Goal: Task Accomplishment & Management: Manage account settings

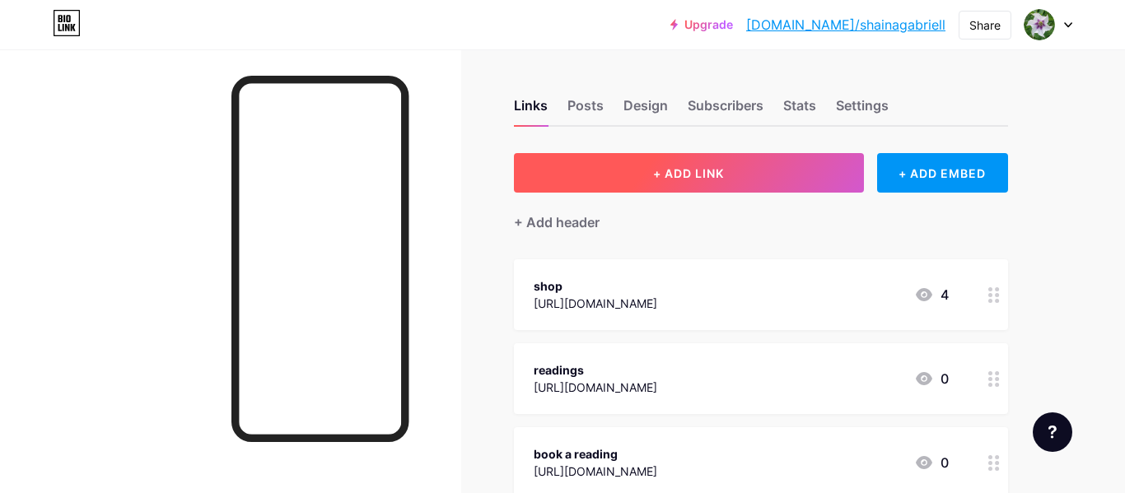
click at [750, 180] on button "+ ADD LINK" at bounding box center [689, 173] width 350 height 40
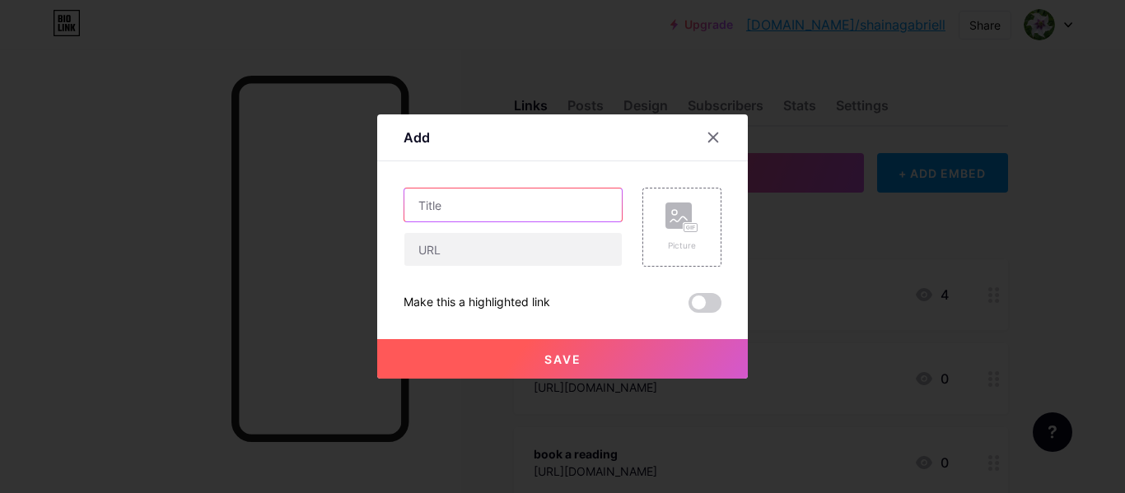
click at [519, 208] on input "text" at bounding box center [512, 205] width 217 height 33
type input "carrd"
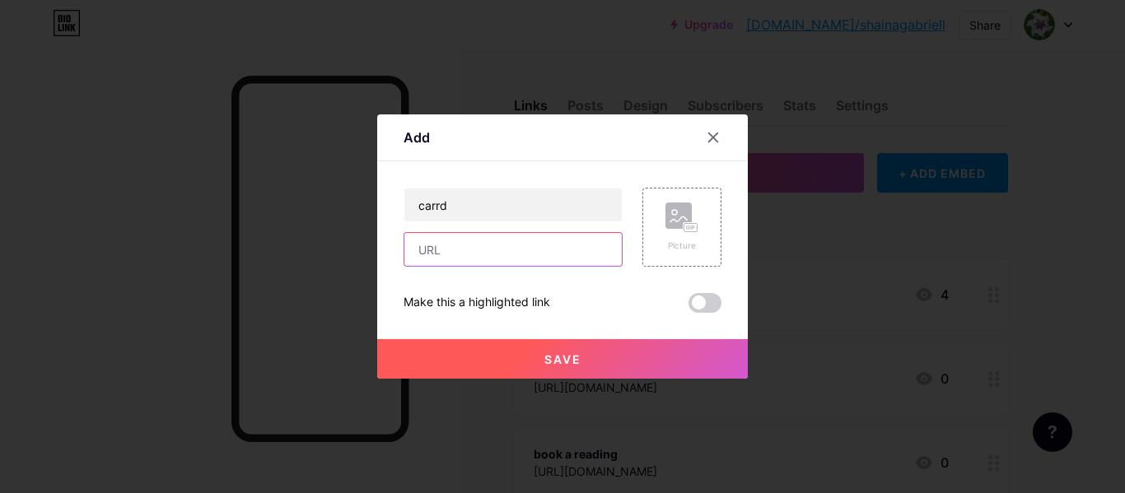
click at [470, 260] on input "text" at bounding box center [512, 249] width 217 height 33
paste input "[URL][DOMAIN_NAME]"
type input "[URL][DOMAIN_NAME]"
click at [633, 354] on button "Save" at bounding box center [562, 359] width 371 height 40
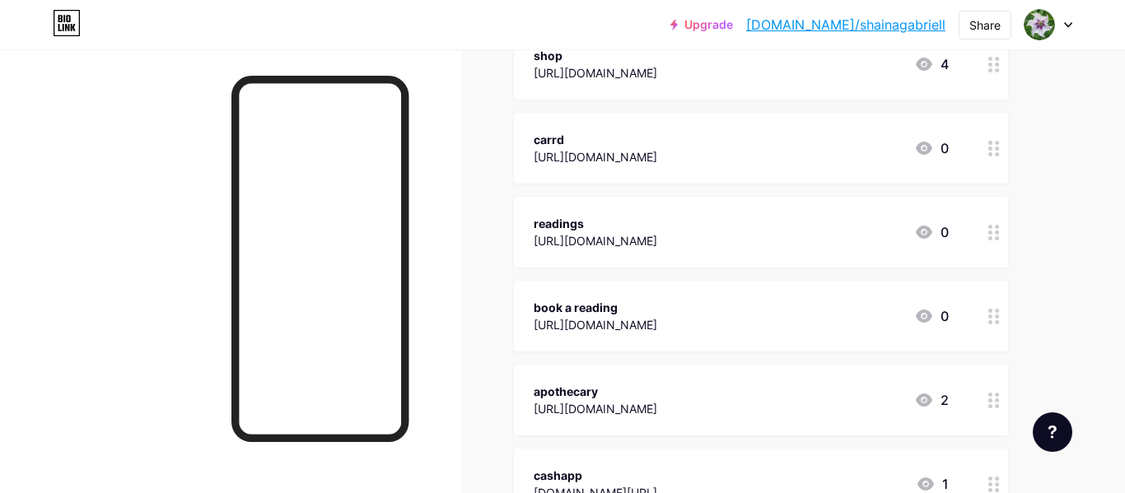
scroll to position [235, 0]
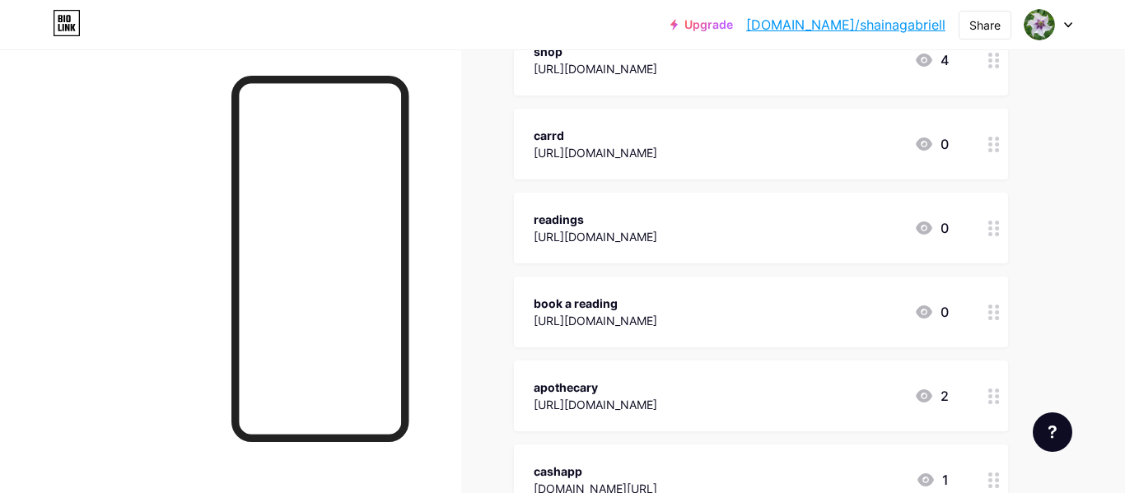
drag, startPoint x: 971, startPoint y: 149, endPoint x: 967, endPoint y: 228, distance: 79.2
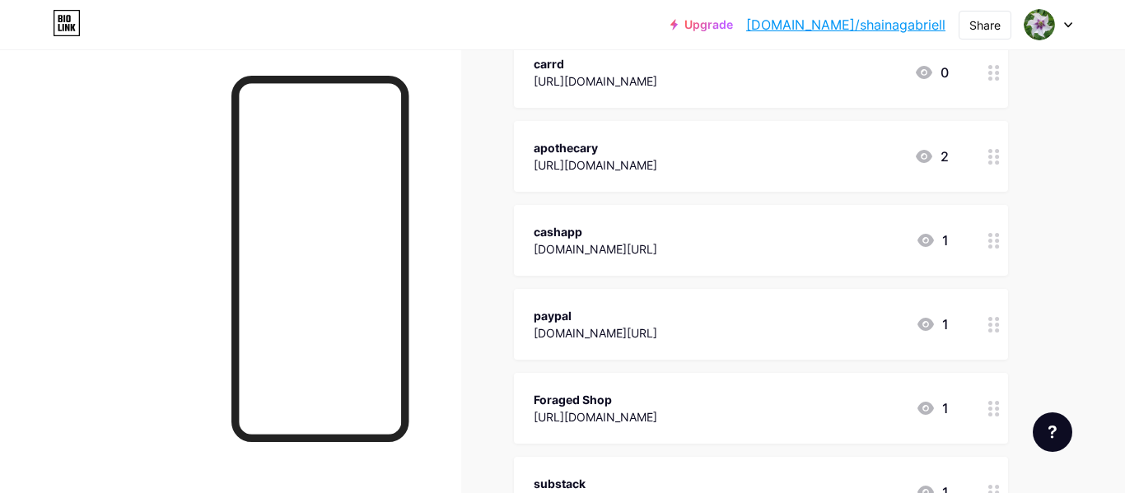
scroll to position [500, 0]
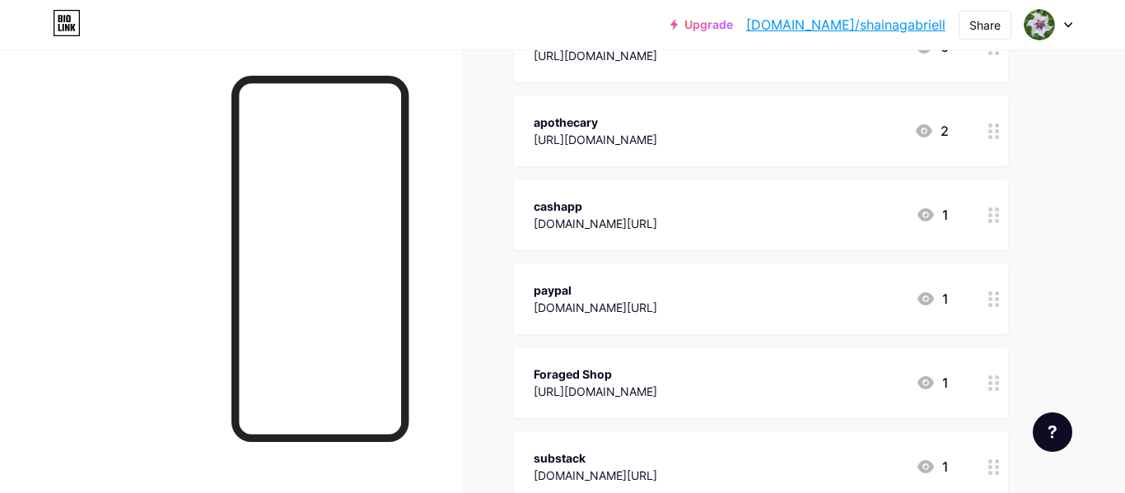
click at [991, 133] on icon at bounding box center [995, 132] width 12 height 16
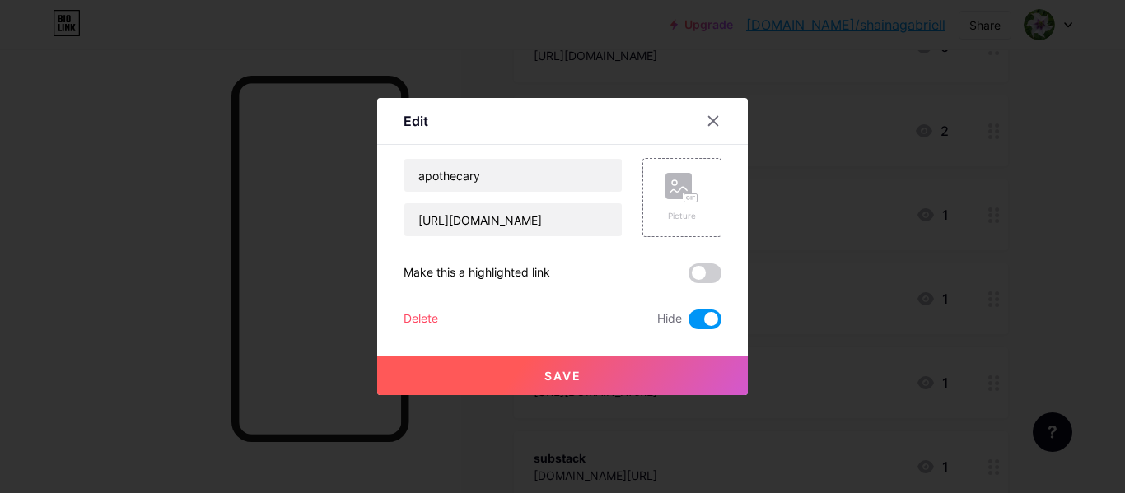
click at [420, 325] on div "Delete" at bounding box center [421, 320] width 35 height 20
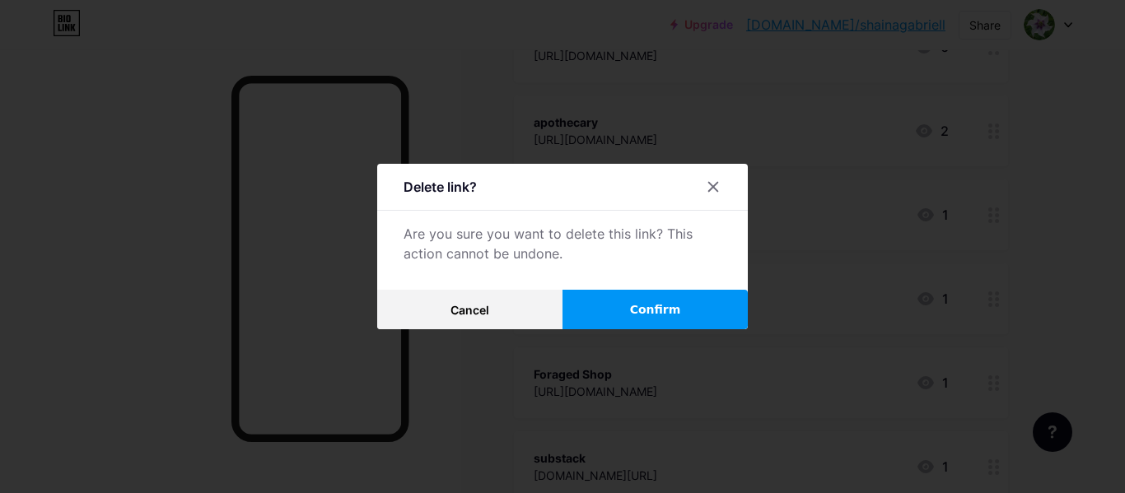
click at [663, 312] on span "Confirm" at bounding box center [655, 310] width 51 height 17
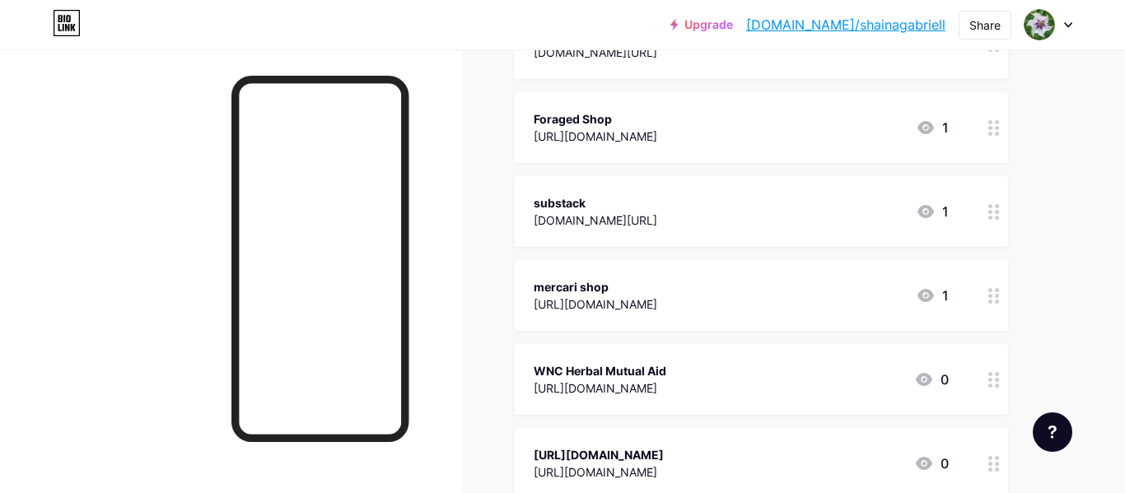
scroll to position [690, 0]
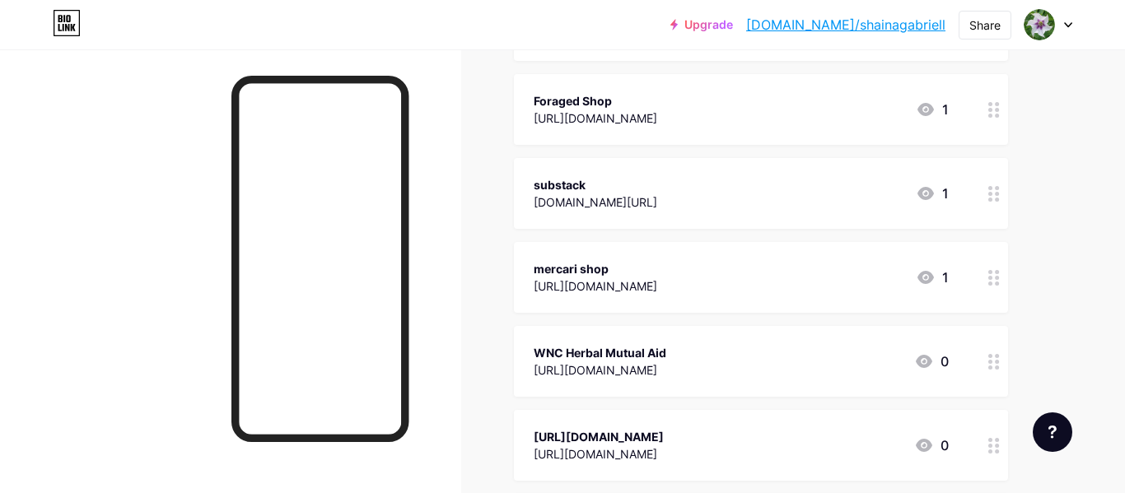
click at [993, 105] on icon at bounding box center [995, 110] width 12 height 16
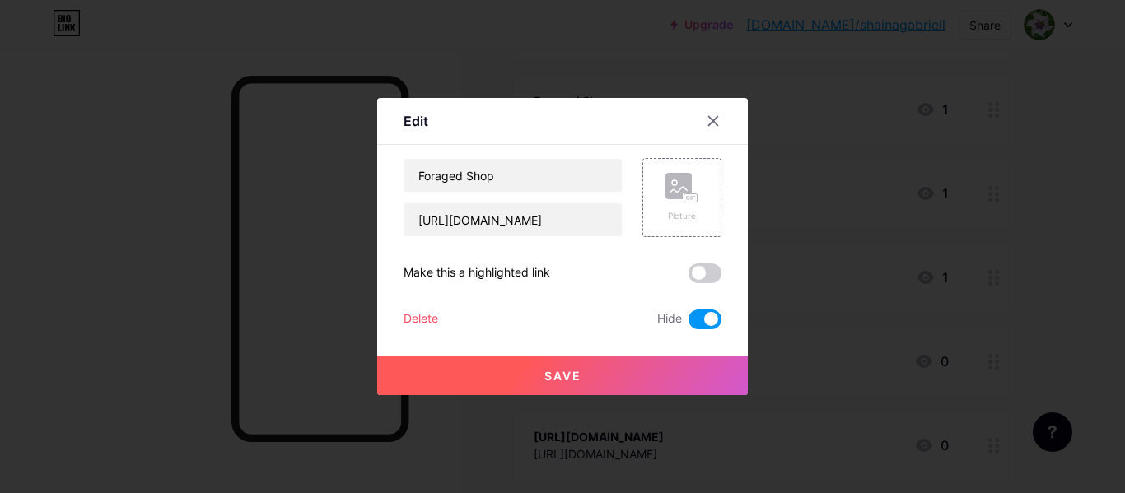
click at [427, 315] on div "Delete" at bounding box center [421, 320] width 35 height 20
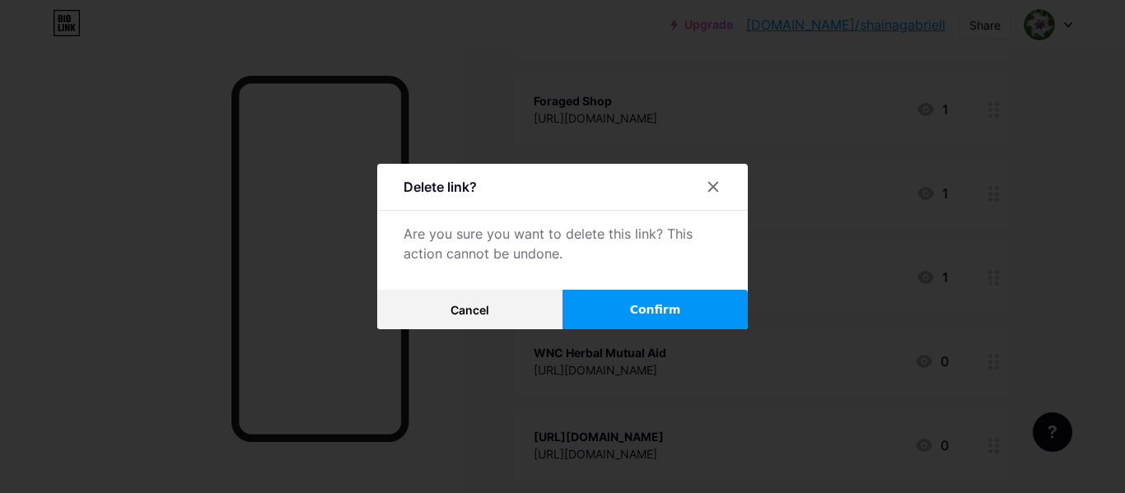
click at [690, 311] on button "Confirm" at bounding box center [655, 310] width 185 height 40
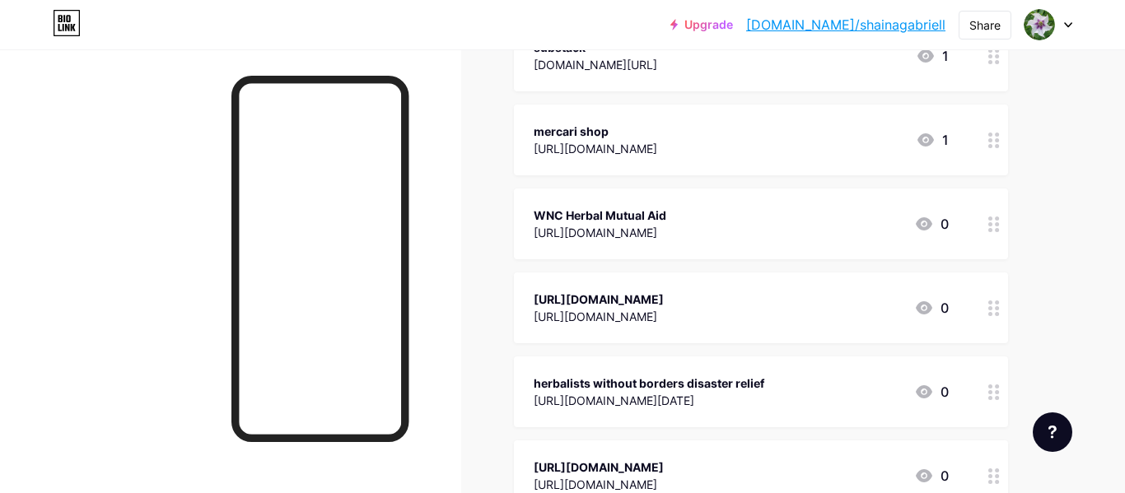
scroll to position [780, 0]
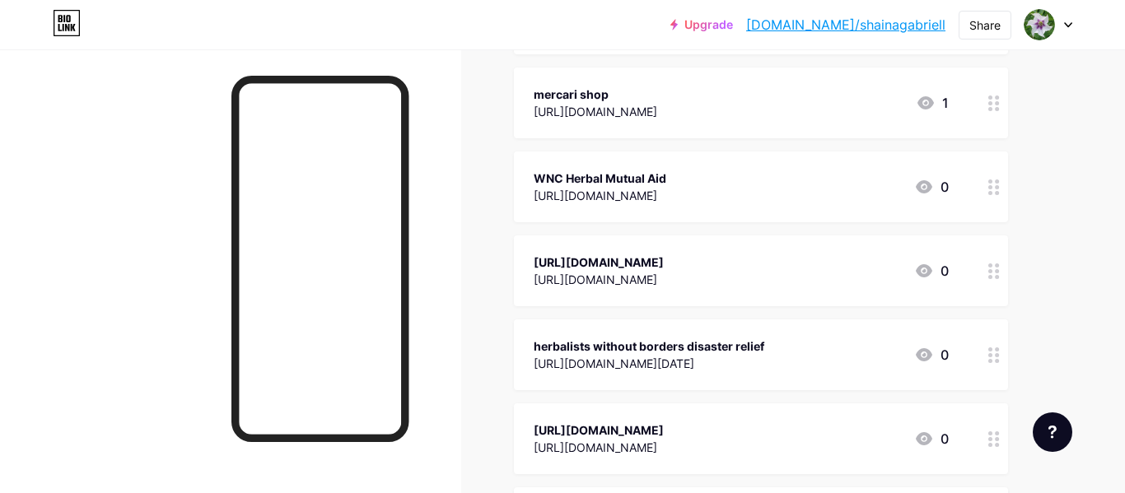
click at [990, 112] on div at bounding box center [994, 103] width 28 height 71
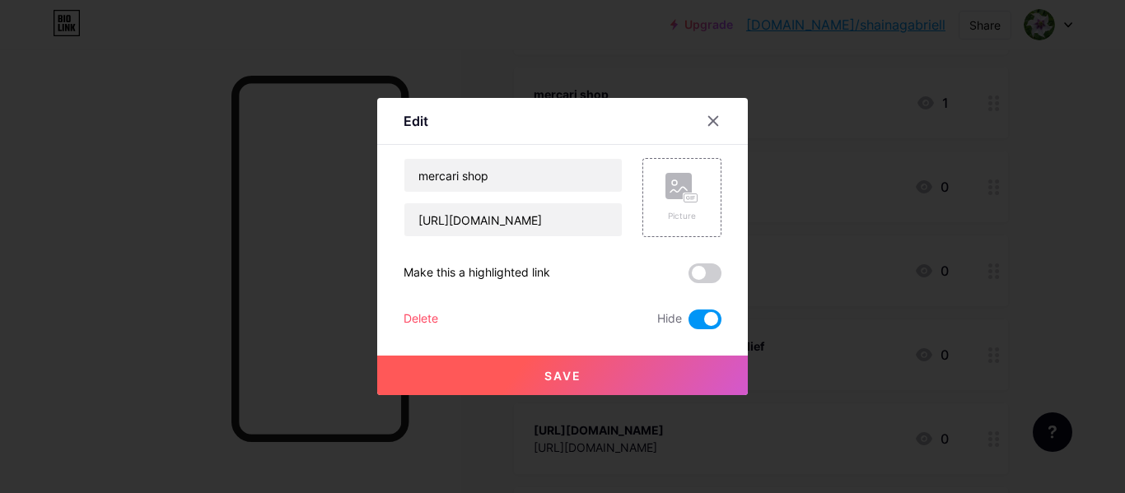
click at [704, 321] on span at bounding box center [705, 320] width 33 height 20
click at [689, 324] on input "checkbox" at bounding box center [689, 324] width 0 height 0
click at [689, 413] on div at bounding box center [562, 246] width 1125 height 493
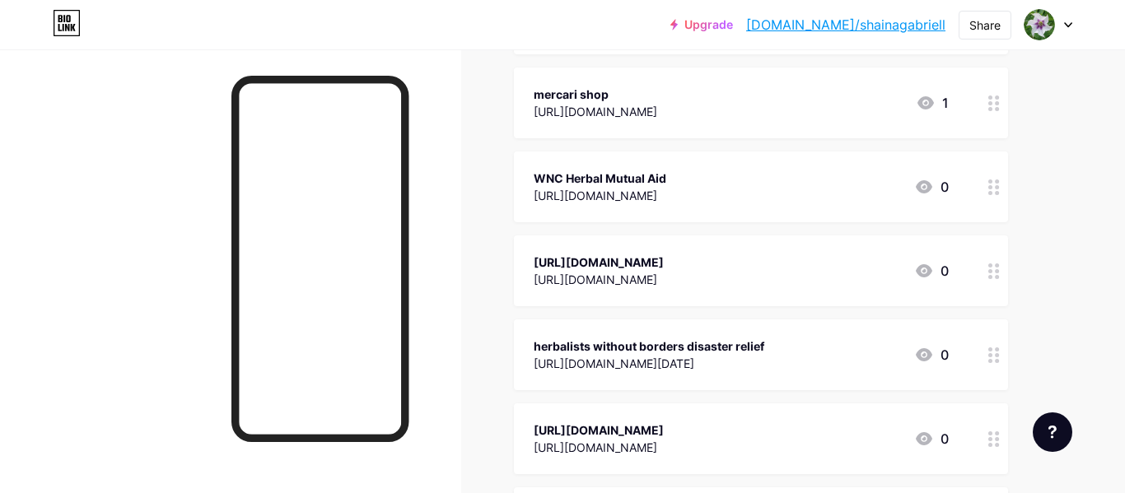
click at [971, 115] on div "mercari shop https://www.mercari.com/u/982690151/?itemStatuses=1 1" at bounding box center [761, 103] width 494 height 71
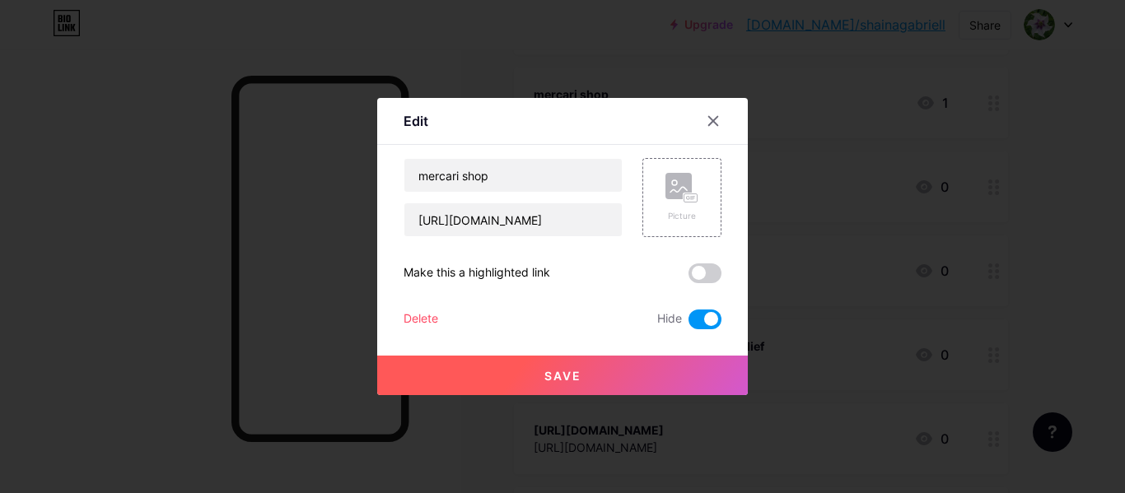
click at [703, 316] on span at bounding box center [705, 320] width 33 height 20
click at [689, 324] on input "checkbox" at bounding box center [689, 324] width 0 height 0
click at [711, 373] on button "Save" at bounding box center [562, 376] width 371 height 40
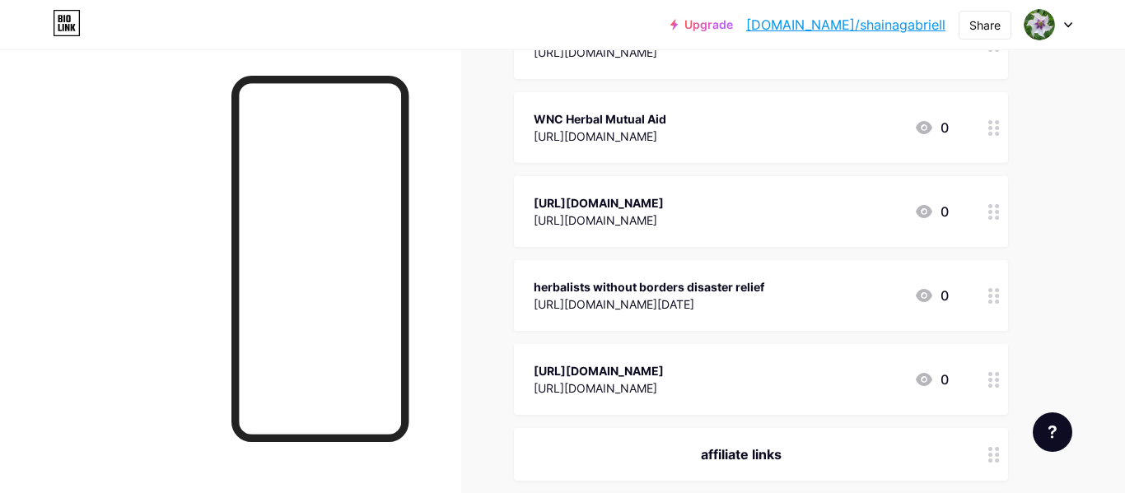
scroll to position [843, 0]
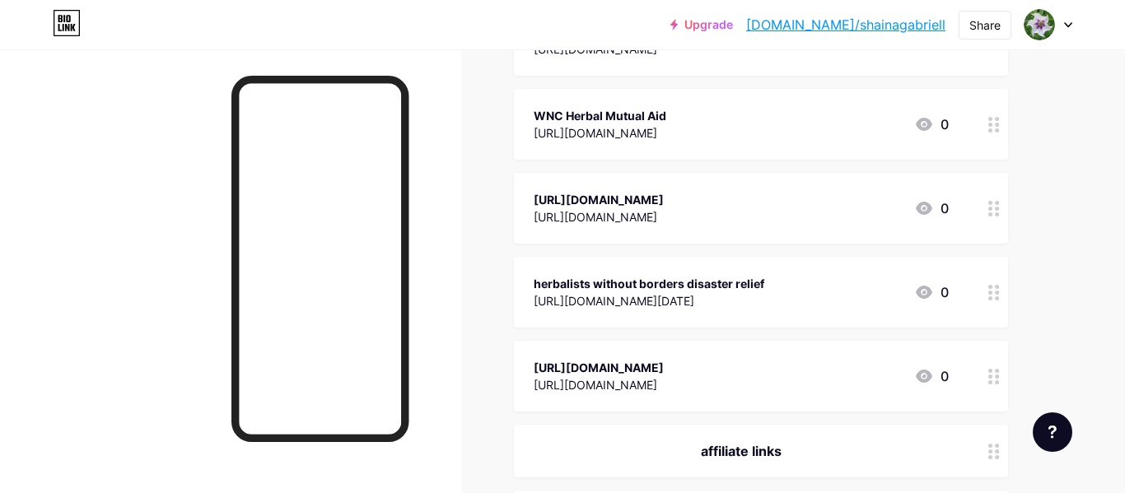
click at [860, 145] on div "WNC Herbal Mutual Aid https://docs.google.com/document/u/0/d/1NLj0W87Pe0RzSnP4V…" at bounding box center [761, 124] width 494 height 71
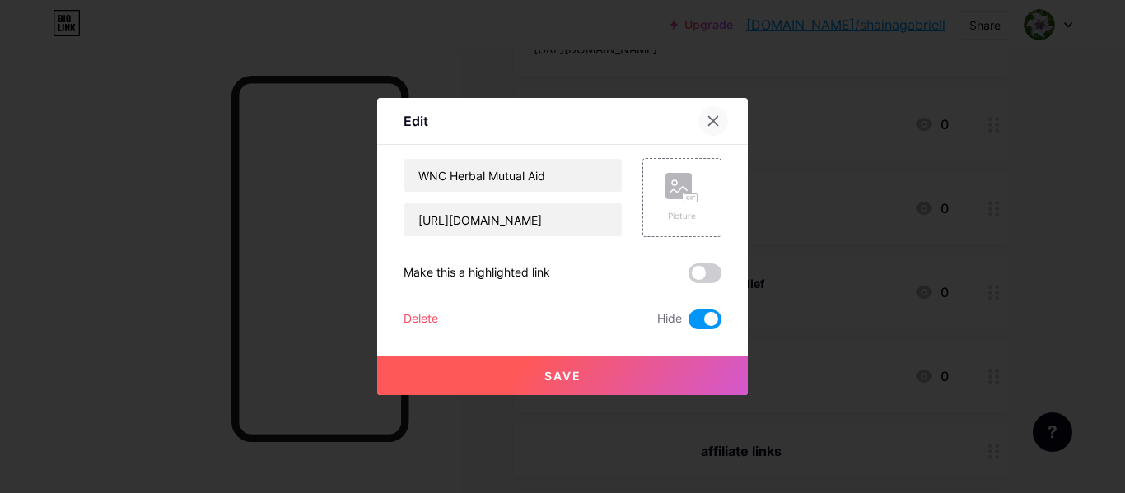
click at [718, 117] on icon at bounding box center [713, 121] width 13 height 13
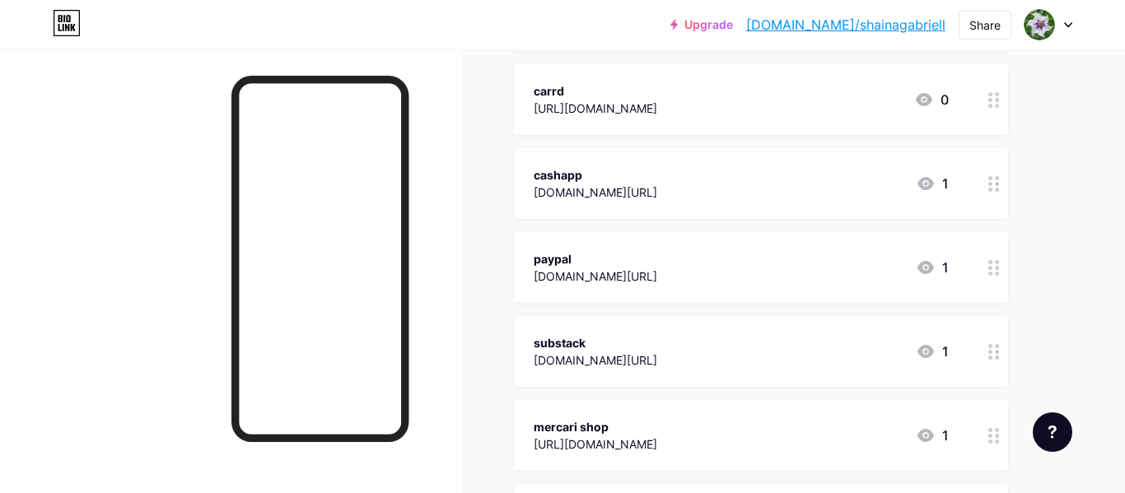
scroll to position [291, 0]
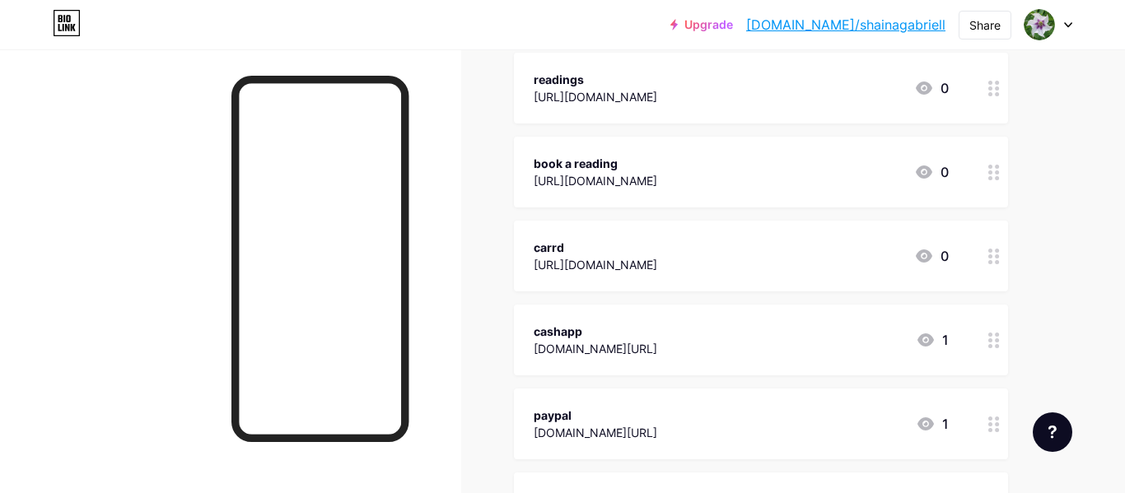
click at [779, 252] on div "carrd https://tarotgarden.carrd.co/ 0" at bounding box center [741, 256] width 415 height 38
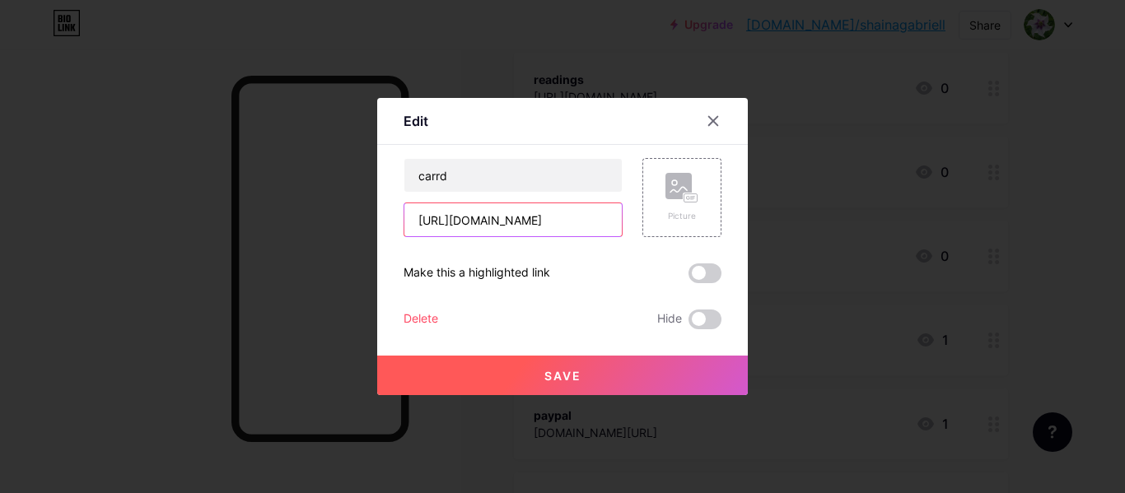
drag, startPoint x: 581, startPoint y: 223, endPoint x: 374, endPoint y: 217, distance: 206.9
click at [374, 217] on div "Edit Content YouTube Play YouTube video without leaving your page. ADD Vimeo Pl…" at bounding box center [562, 246] width 1125 height 493
click at [450, 156] on div "Content YouTube Play YouTube video without leaving your page. ADD Vimeo Play Vi…" at bounding box center [563, 237] width 318 height 185
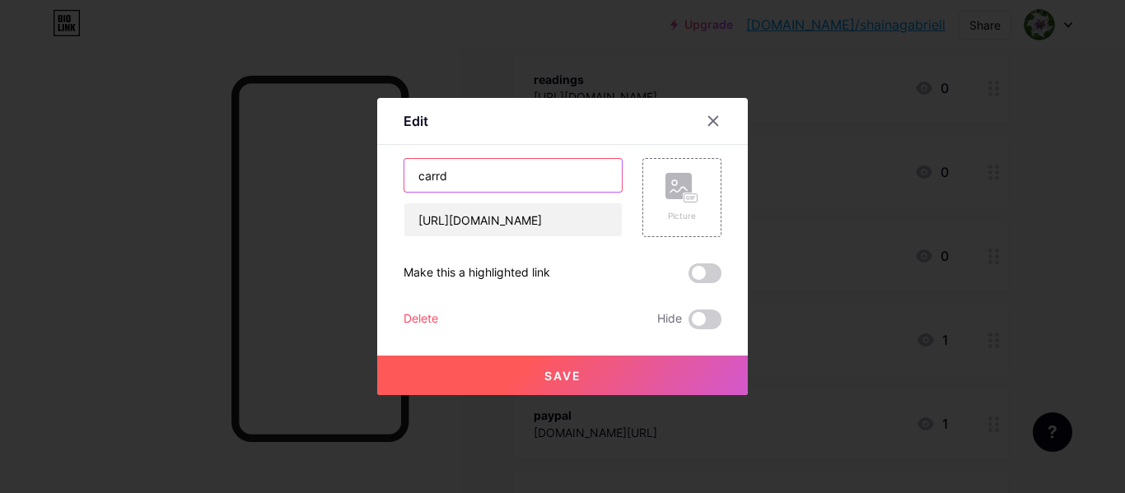
drag, startPoint x: 464, startPoint y: 178, endPoint x: 417, endPoint y: 173, distance: 47.2
click at [417, 173] on input "carrd" at bounding box center [512, 175] width 217 height 33
paste input "[URL][DOMAIN_NAME]"
type input "[URL][DOMAIN_NAME]"
click at [547, 384] on button "Save" at bounding box center [562, 376] width 371 height 40
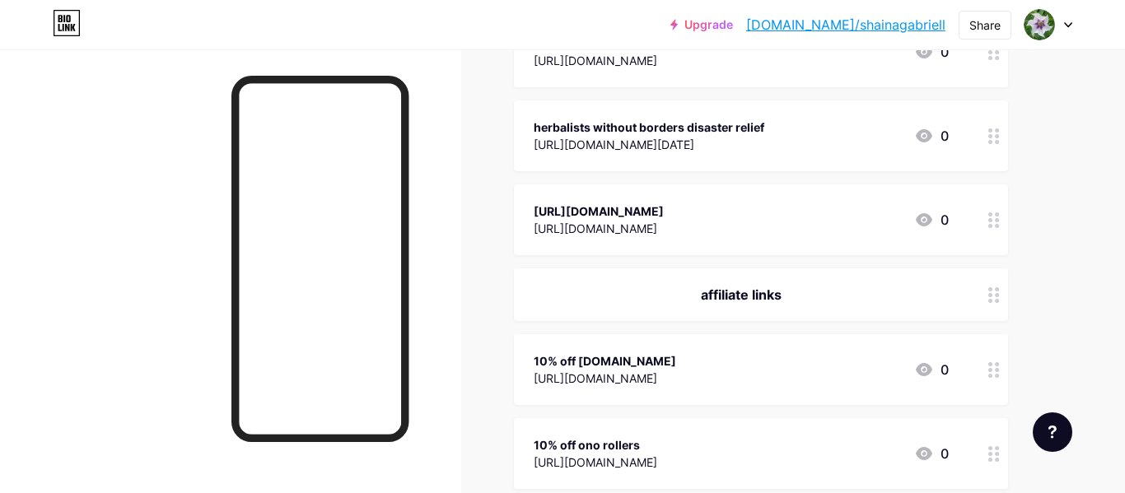
scroll to position [1037, 0]
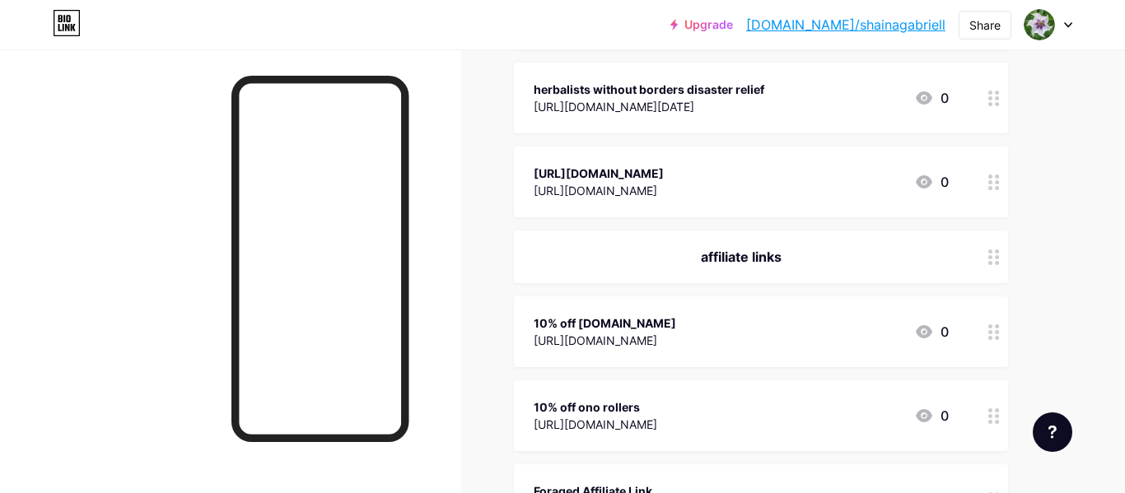
click at [994, 192] on div at bounding box center [994, 182] width 28 height 71
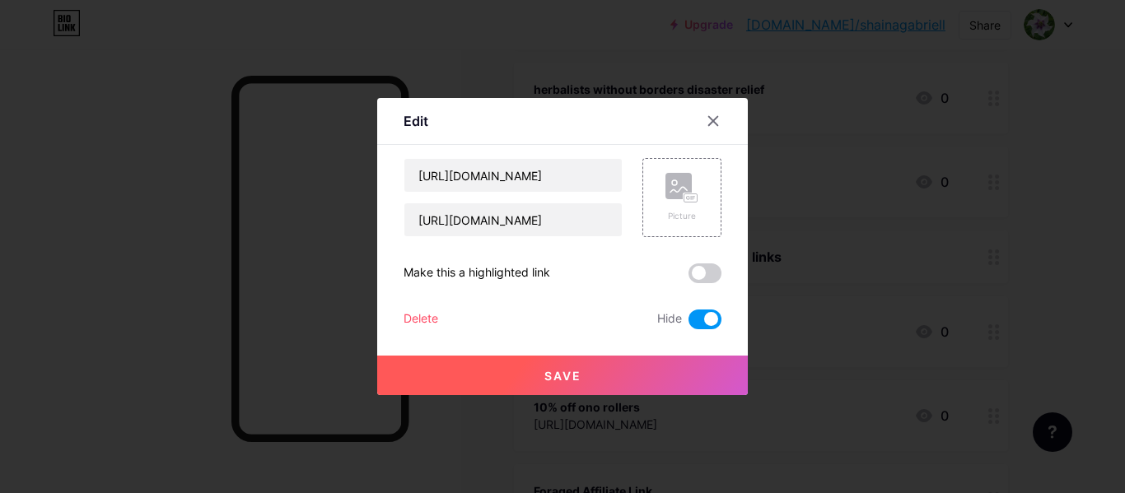
click at [428, 320] on div "Delete" at bounding box center [421, 320] width 35 height 20
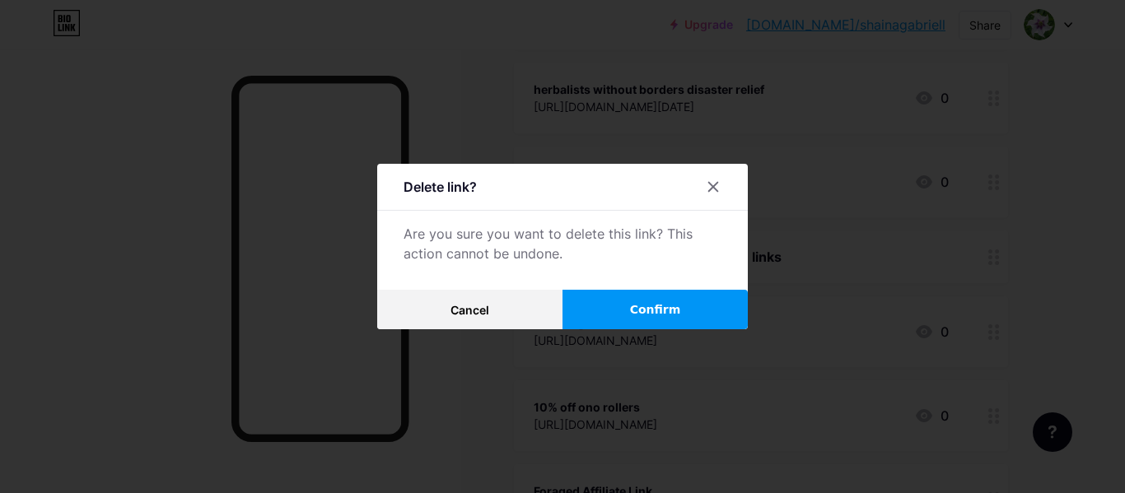
click at [689, 312] on button "Confirm" at bounding box center [655, 310] width 185 height 40
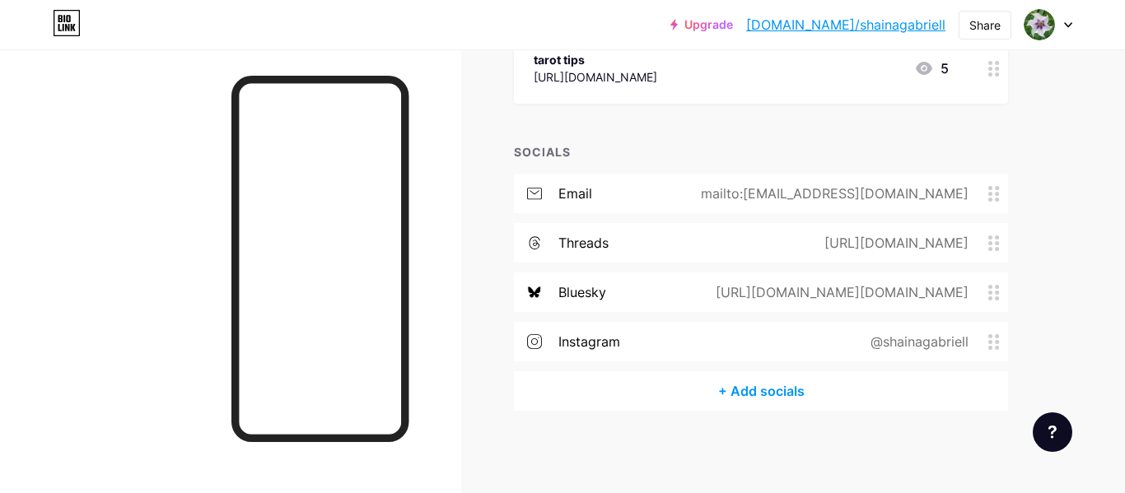
scroll to position [0, 0]
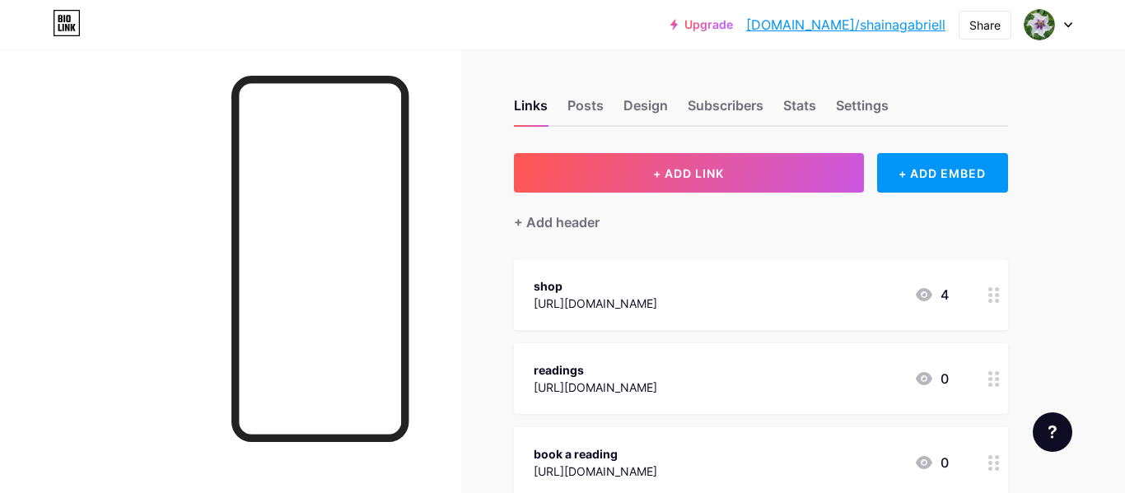
click at [886, 27] on link "[DOMAIN_NAME]/shainagabriell" at bounding box center [845, 25] width 199 height 20
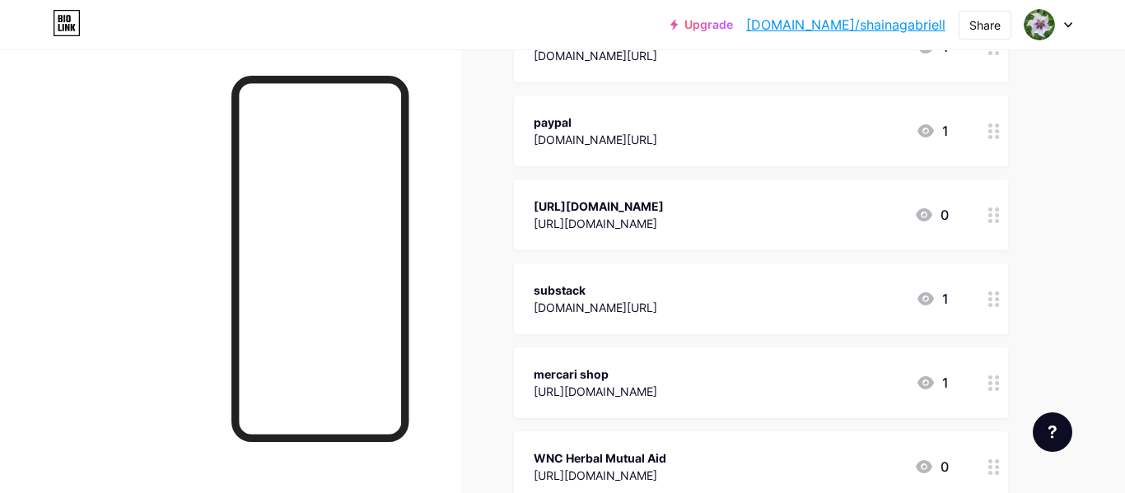
scroll to position [520, 0]
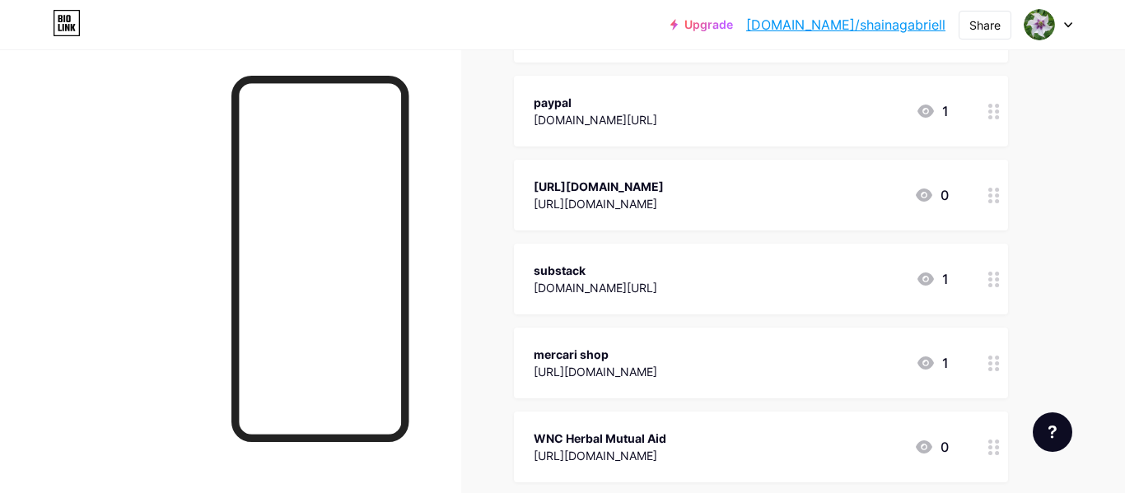
click at [971, 201] on div "https://tarotgarden.carrd.co/ https://tarotgarden.carrd.co/ 0" at bounding box center [761, 195] width 494 height 71
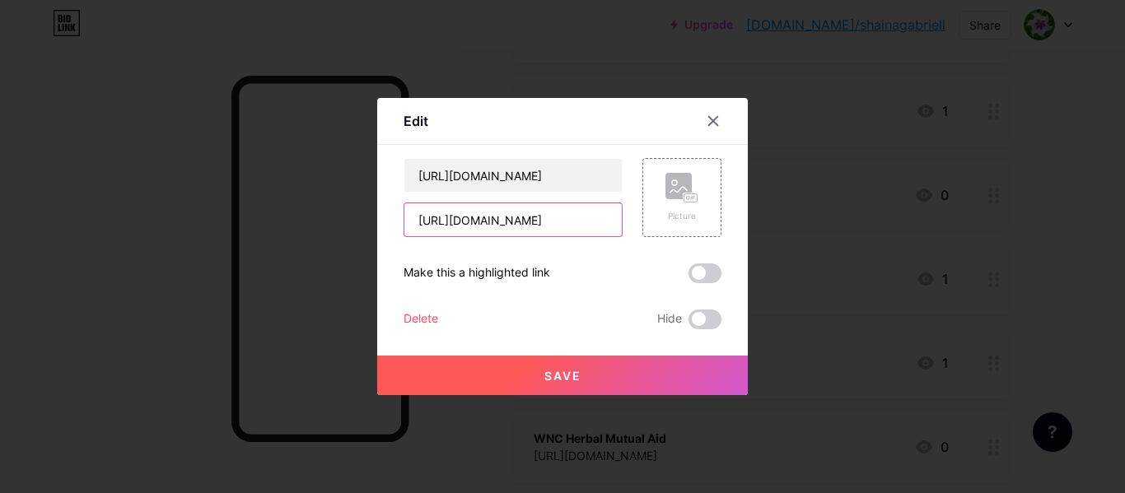
drag, startPoint x: 459, startPoint y: 222, endPoint x: 292, endPoint y: 217, distance: 166.5
click at [292, 217] on div "Edit Content YouTube Play YouTube video without leaving your page. ADD Vimeo Pl…" at bounding box center [562, 246] width 1125 height 493
click at [568, 222] on input "[DOMAIN_NAME][URL]" at bounding box center [512, 219] width 217 height 33
type input "[DOMAIN_NAME]"
click at [602, 378] on button "Save" at bounding box center [562, 376] width 371 height 40
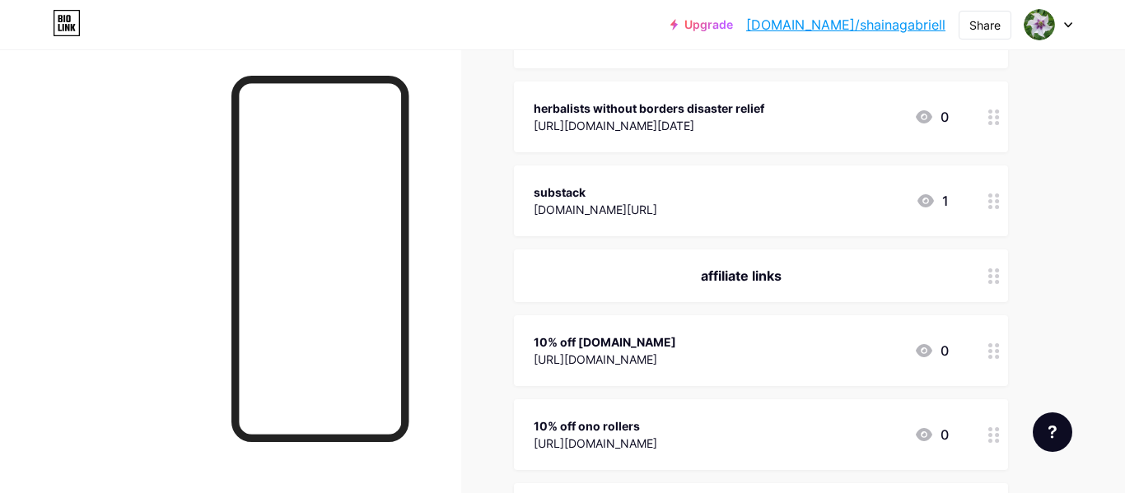
scroll to position [997, 0]
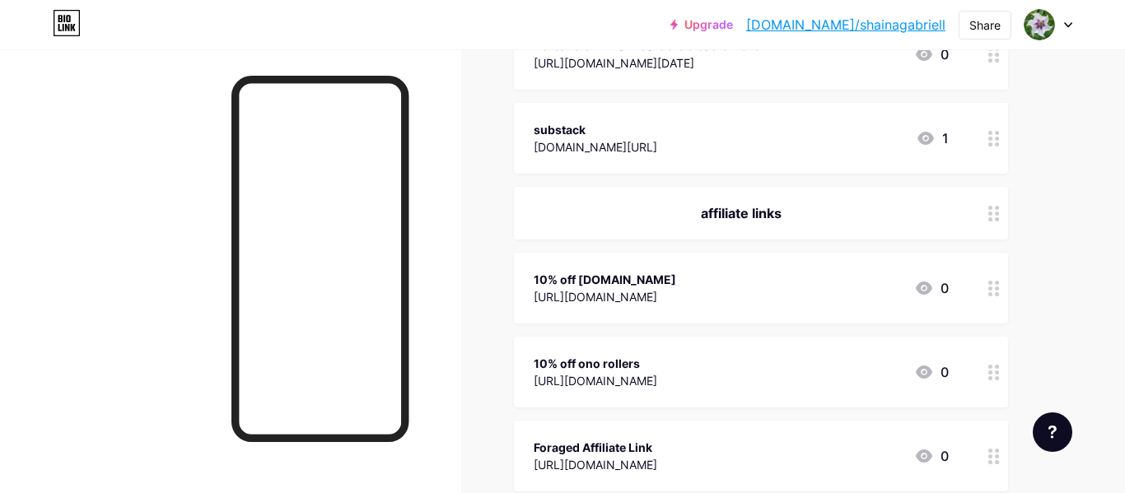
click at [993, 135] on icon at bounding box center [995, 139] width 12 height 16
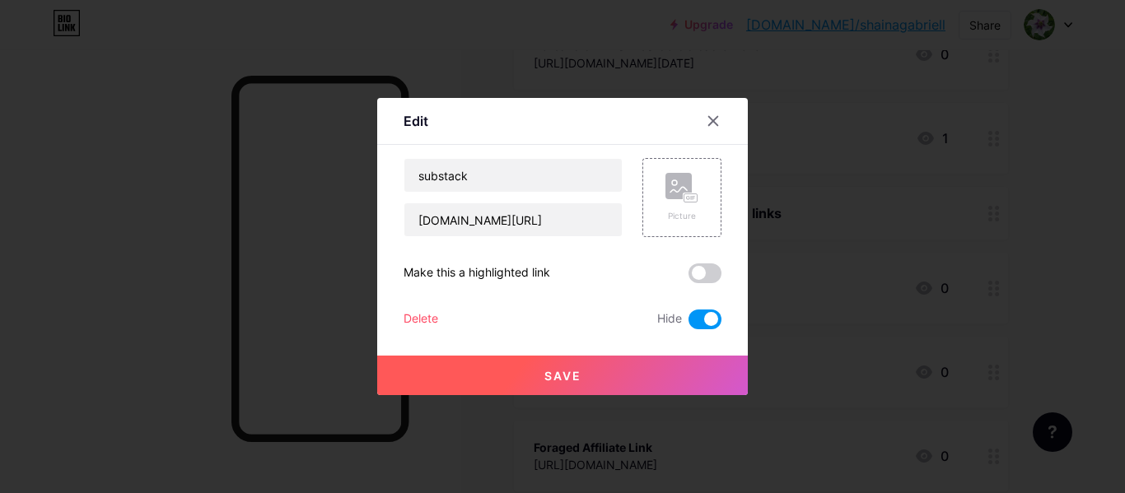
click at [699, 324] on span at bounding box center [705, 320] width 33 height 20
click at [689, 324] on input "checkbox" at bounding box center [689, 324] width 0 height 0
click at [690, 410] on div at bounding box center [562, 246] width 1125 height 493
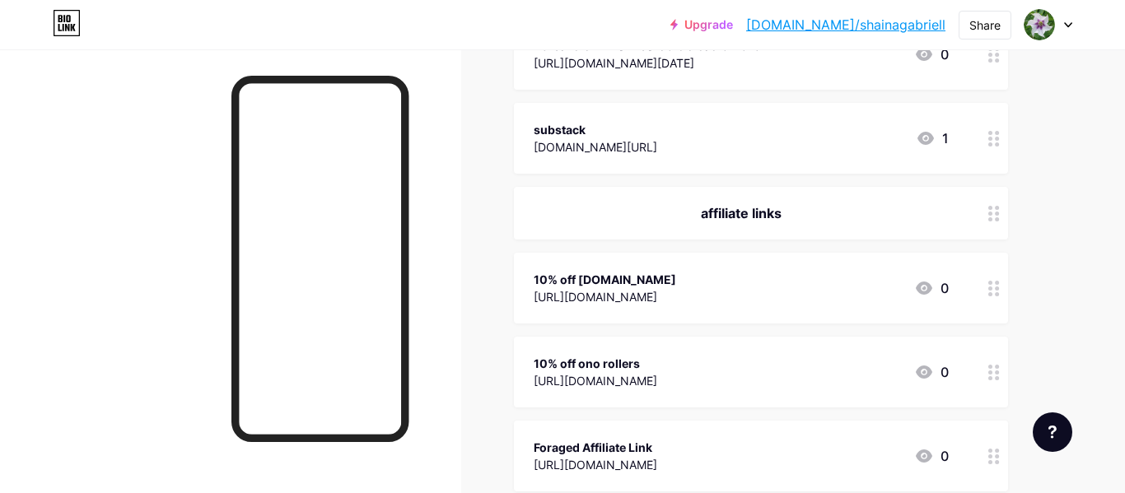
click at [988, 147] on div at bounding box center [994, 138] width 28 height 71
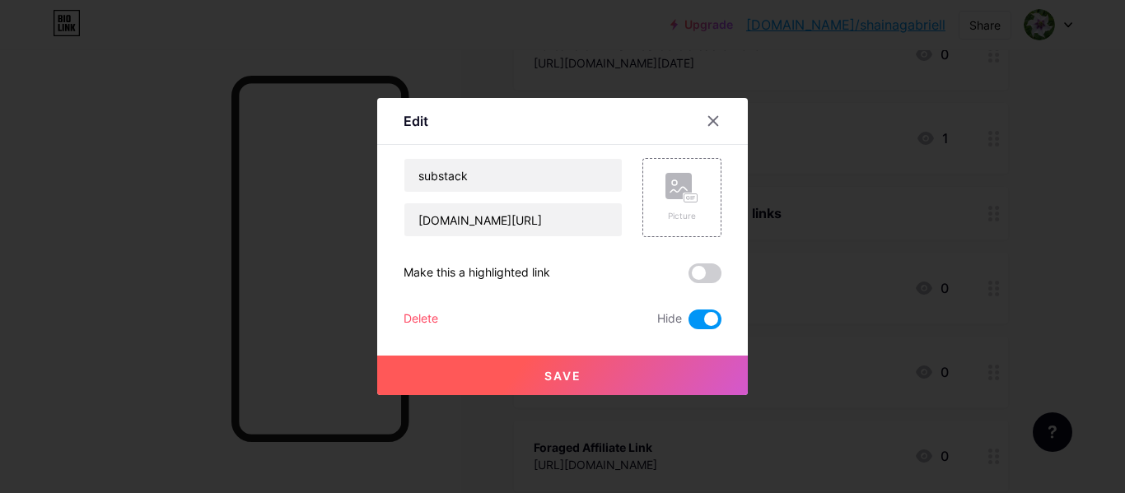
click at [700, 320] on span at bounding box center [705, 320] width 33 height 20
click at [689, 324] on input "checkbox" at bounding box center [689, 324] width 0 height 0
click at [701, 370] on button "Save" at bounding box center [562, 376] width 371 height 40
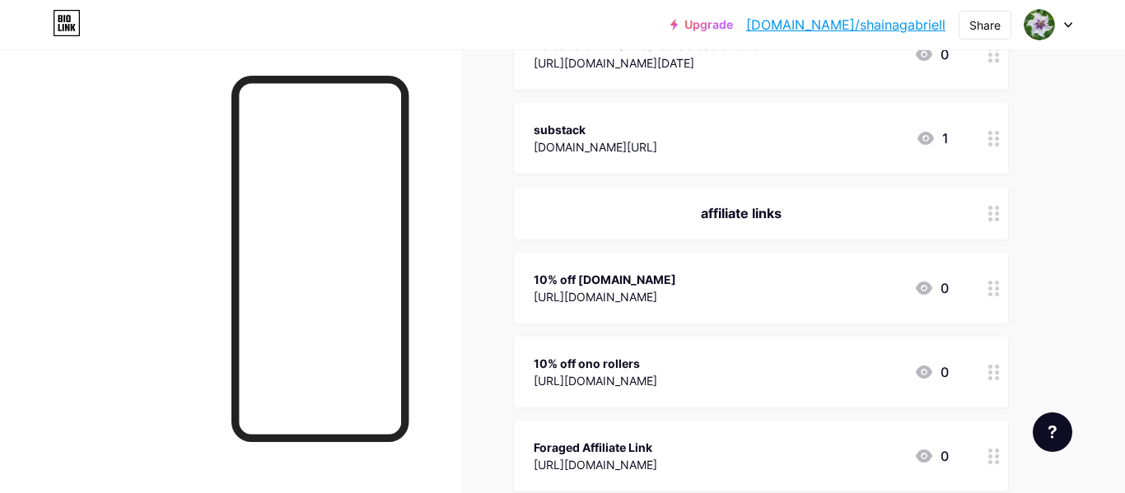
click at [979, 142] on div "substack magikeia.substack.com/ 1" at bounding box center [761, 138] width 494 height 71
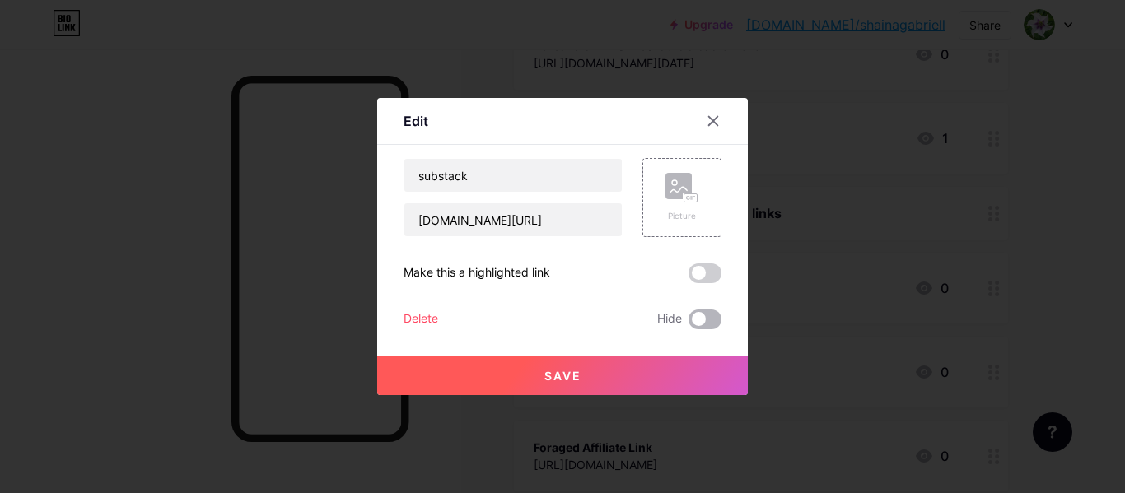
click at [706, 315] on span at bounding box center [705, 320] width 33 height 20
click at [689, 324] on input "checkbox" at bounding box center [689, 324] width 0 height 0
click at [706, 372] on button "Save" at bounding box center [562, 376] width 371 height 40
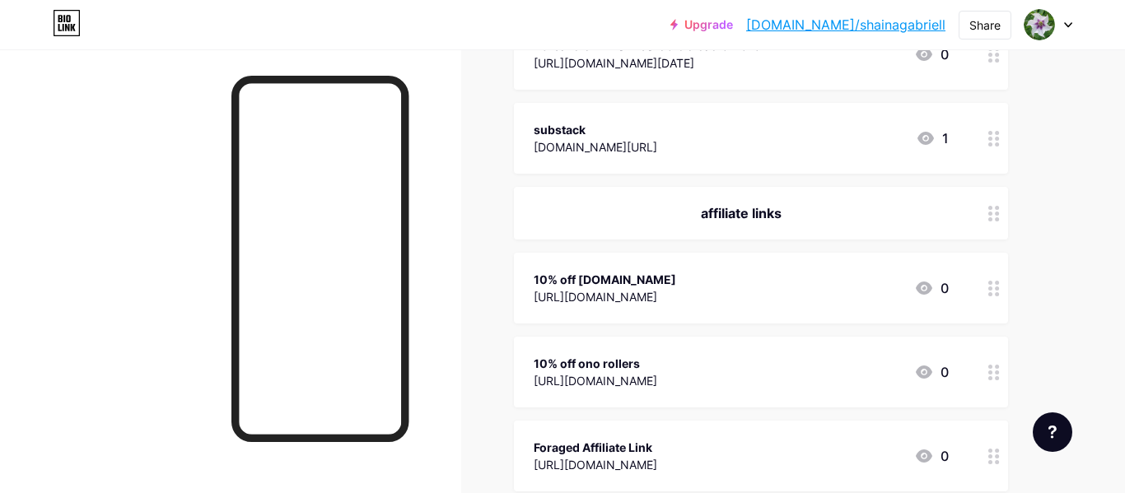
click at [894, 29] on link "[DOMAIN_NAME]/shainagabriell" at bounding box center [845, 25] width 199 height 20
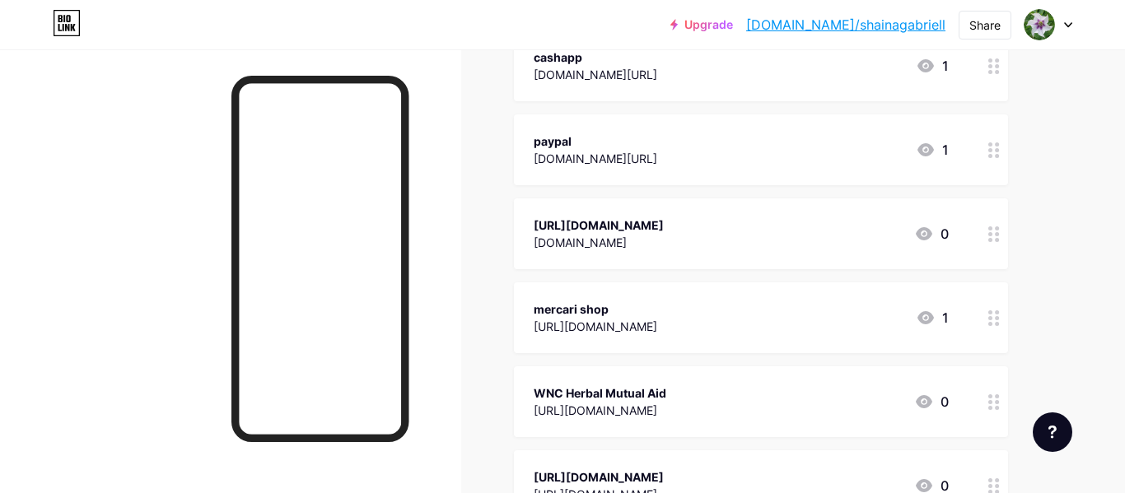
scroll to position [488, 0]
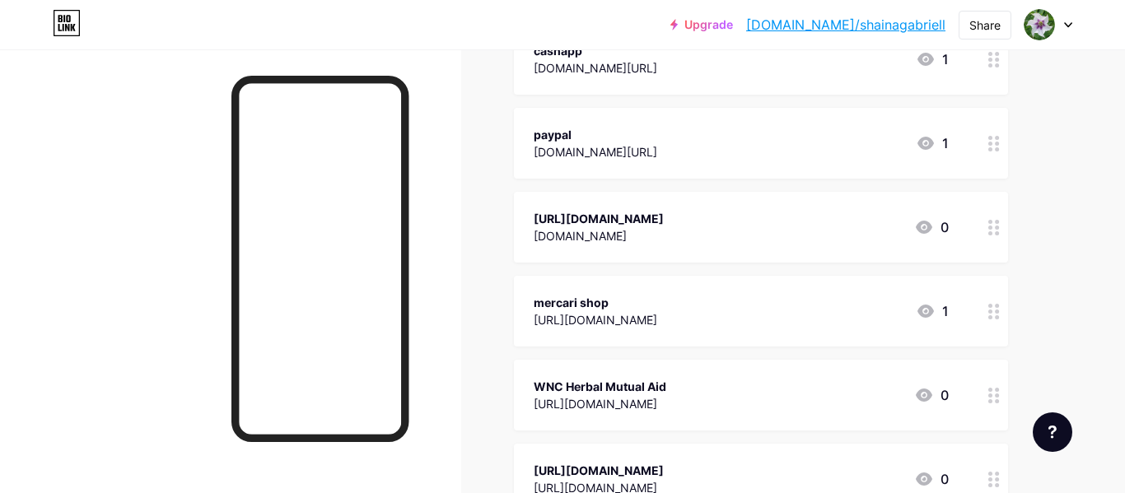
click at [833, 227] on div "[URL][DOMAIN_NAME] [DOMAIN_NAME] 0" at bounding box center [741, 227] width 415 height 38
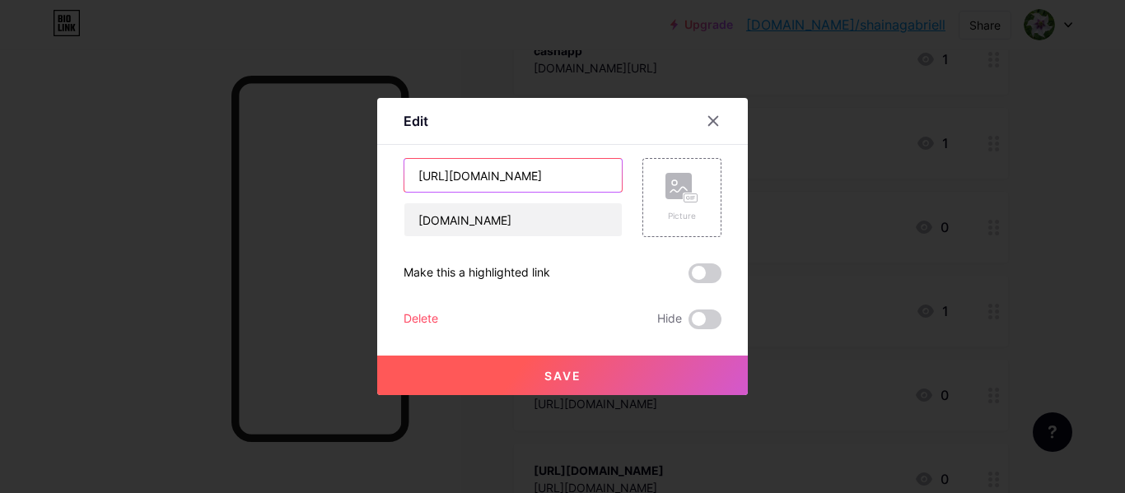
click at [461, 178] on input "[URL][DOMAIN_NAME]" at bounding box center [512, 175] width 217 height 33
drag, startPoint x: 456, startPoint y: 177, endPoint x: 284, endPoint y: 151, distance: 174.2
click at [284, 151] on div "Edit Content YouTube Play YouTube video without leaving your page. ADD Vimeo Pl…" at bounding box center [562, 246] width 1125 height 493
click at [557, 176] on input "[DOMAIN_NAME][URL]" at bounding box center [512, 175] width 217 height 33
type input "[DOMAIN_NAME]"
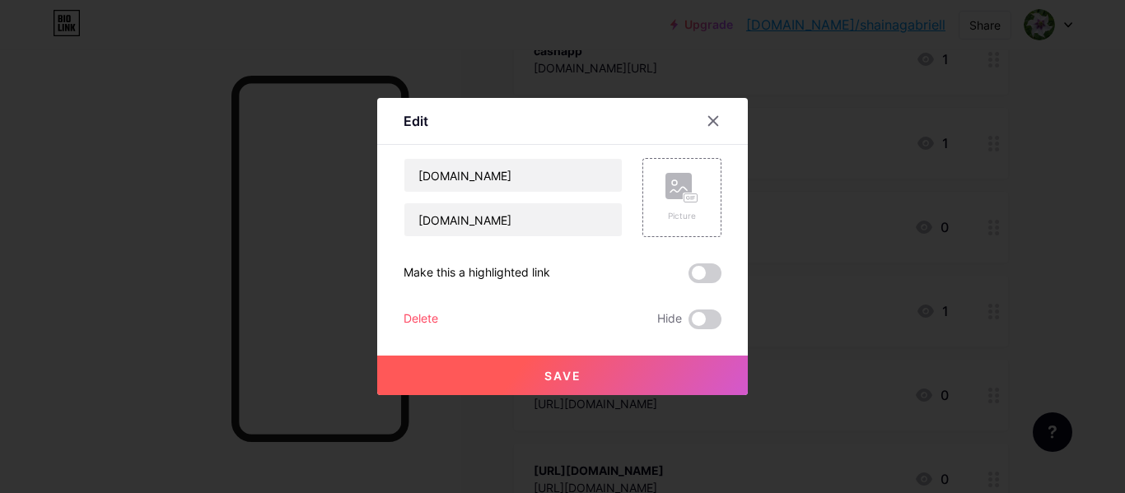
click at [629, 372] on button "Save" at bounding box center [562, 376] width 371 height 40
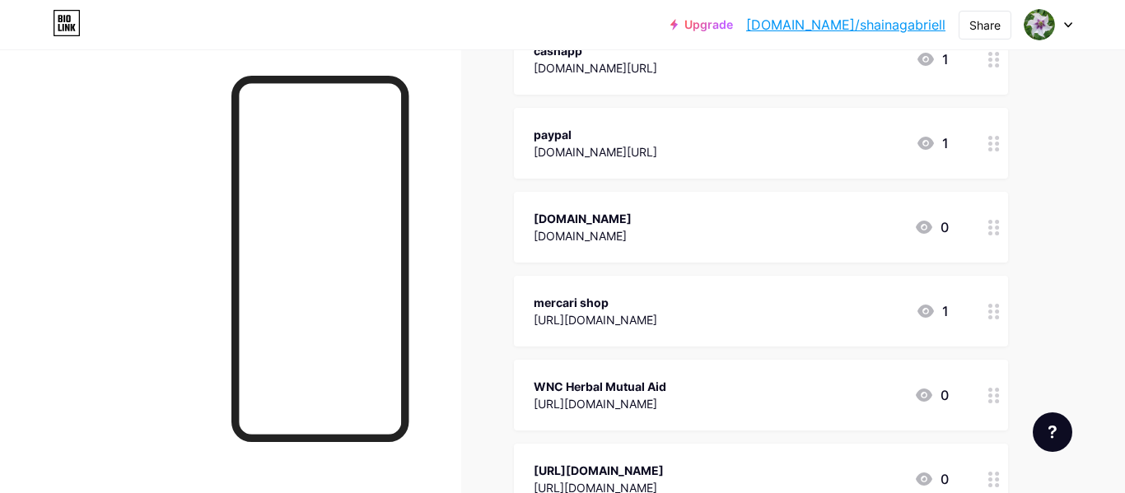
click at [884, 35] on div "Upgrade [DOMAIN_NAME]/shaina... [DOMAIN_NAME]/shainagabriell" at bounding box center [808, 25] width 275 height 30
click at [878, 19] on link "[DOMAIN_NAME]/shainagabriell" at bounding box center [845, 25] width 199 height 20
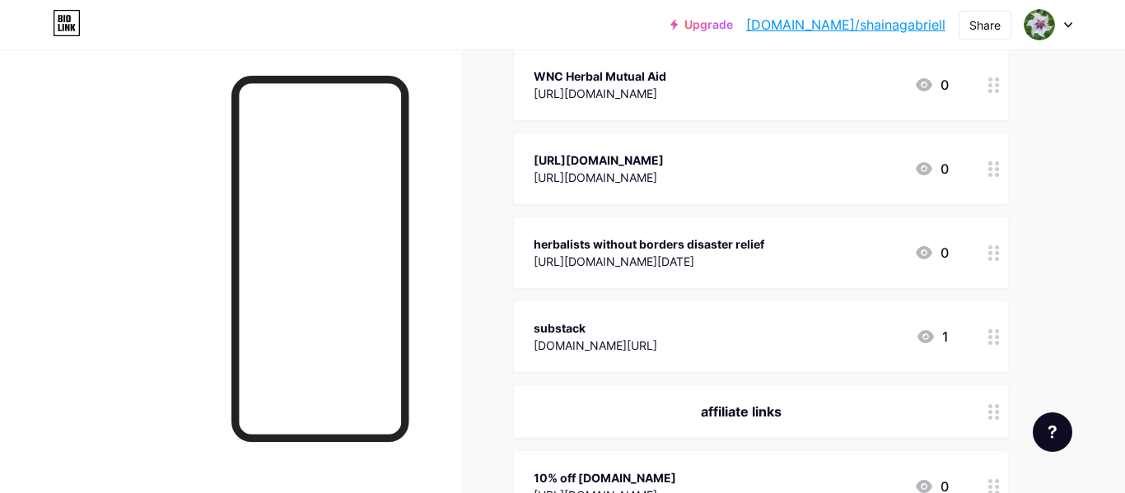
scroll to position [867, 0]
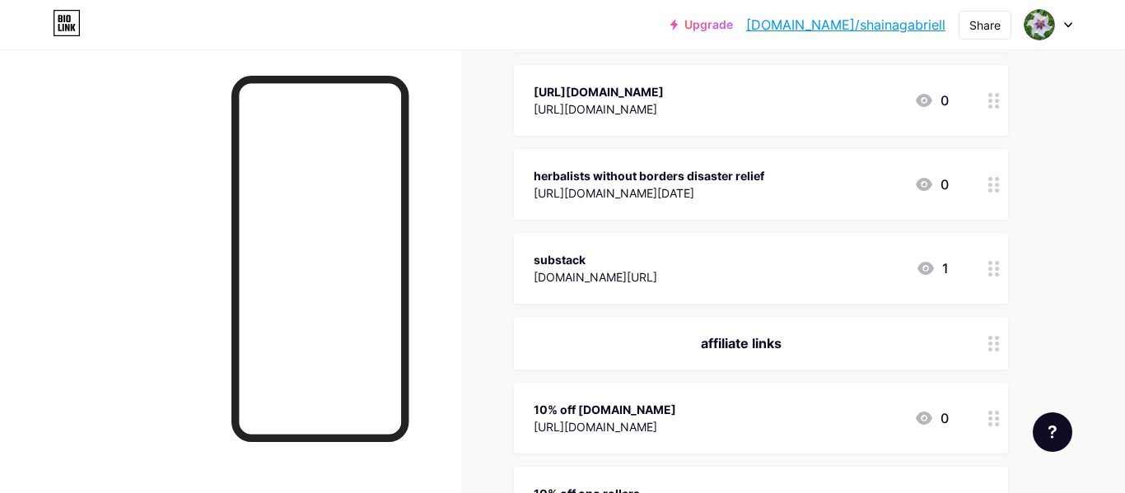
click at [984, 177] on div at bounding box center [994, 184] width 28 height 71
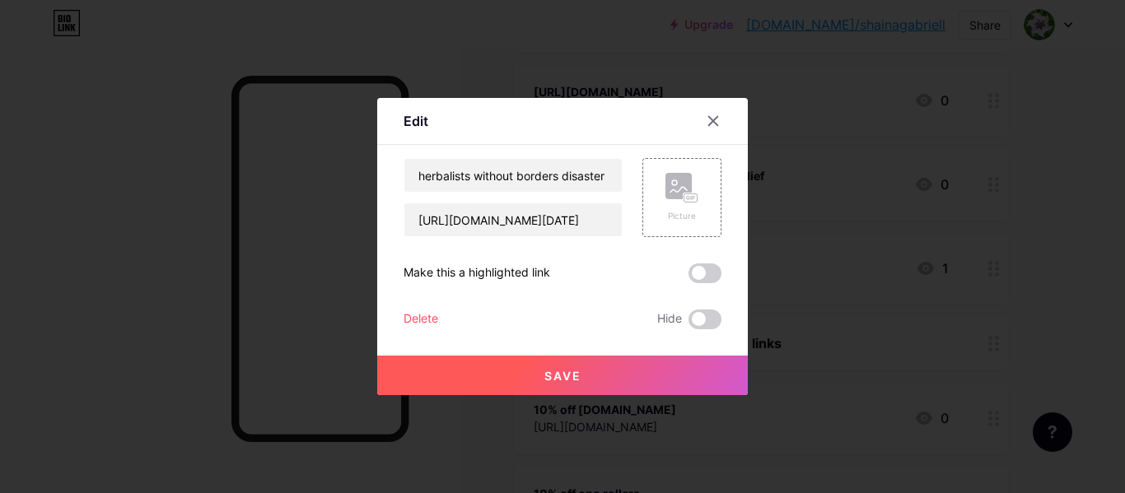
click at [432, 320] on div "Delete" at bounding box center [421, 320] width 35 height 20
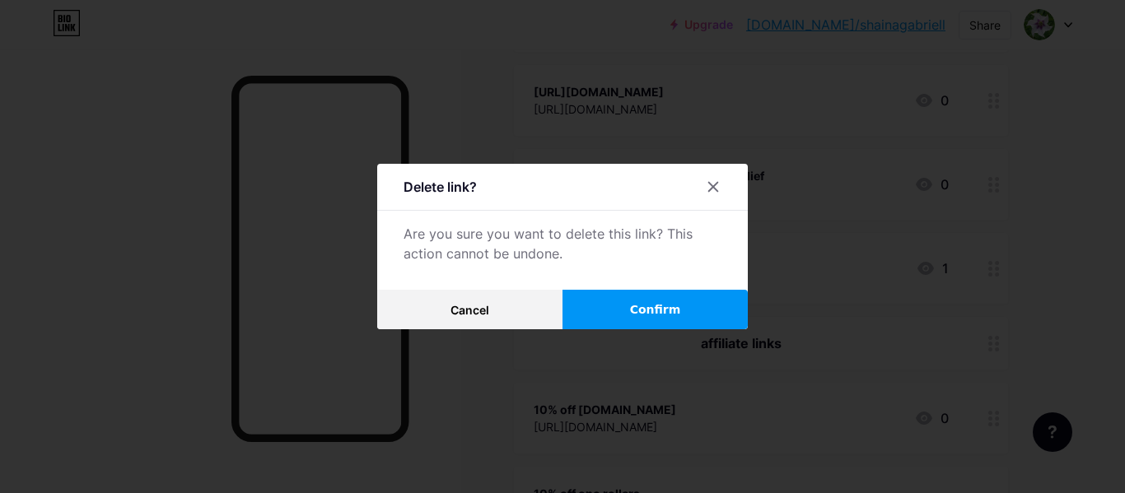
click at [712, 306] on button "Confirm" at bounding box center [655, 310] width 185 height 40
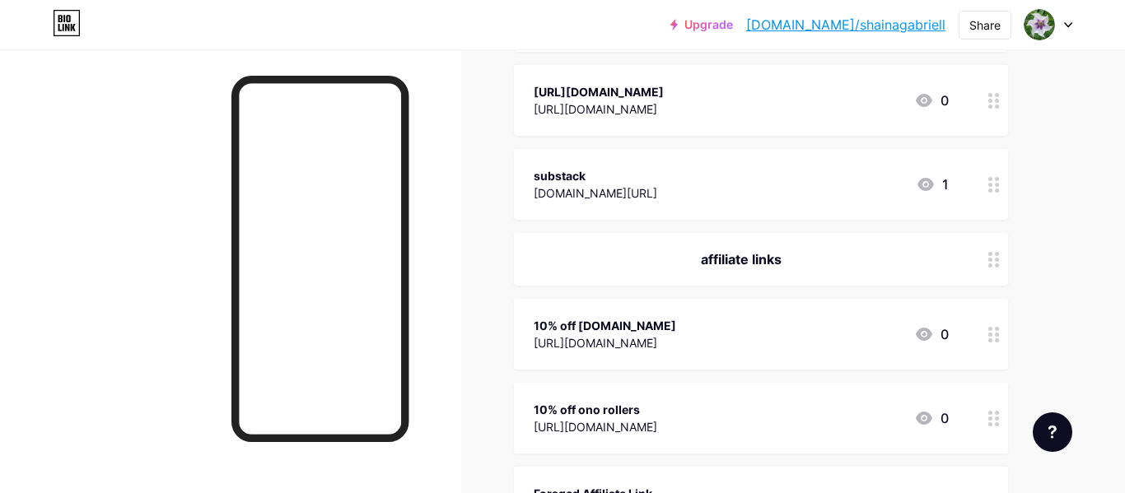
click at [848, 30] on link "[DOMAIN_NAME]/shainagabriell" at bounding box center [845, 25] width 199 height 20
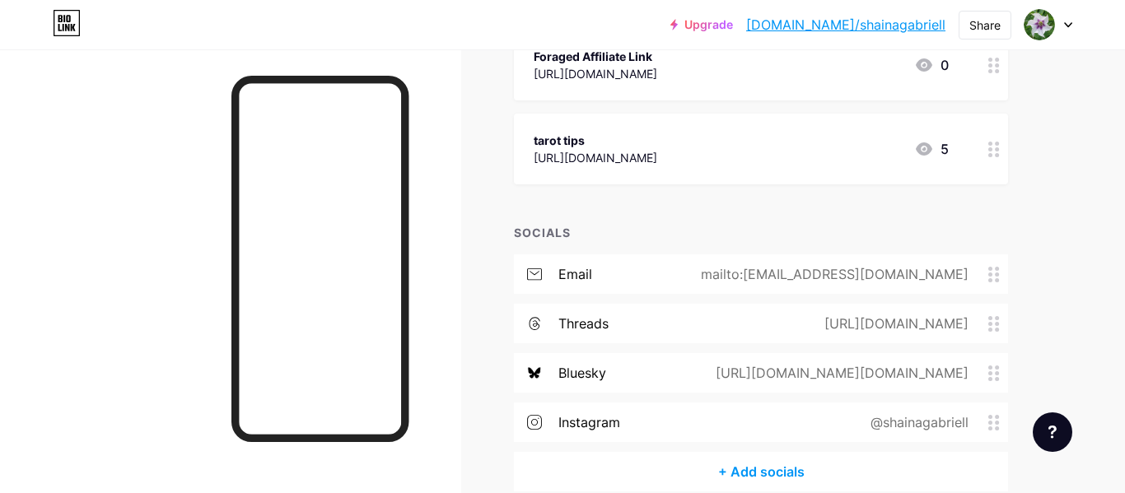
scroll to position [0, 0]
